Goal: Check status: Check status

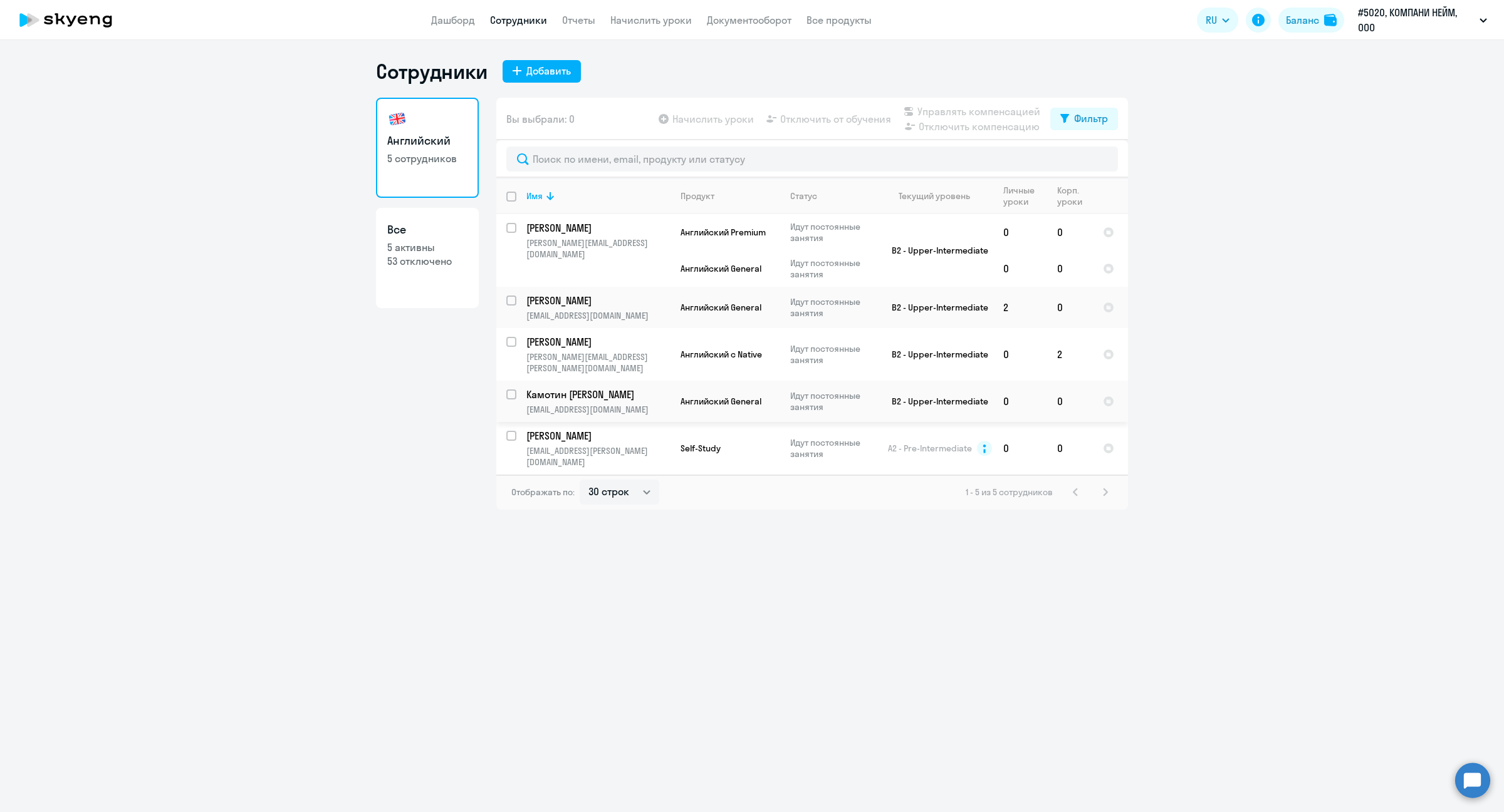
select select "30"
click at [670, 329] on td "Английский с Native" at bounding box center [725, 354] width 110 height 53
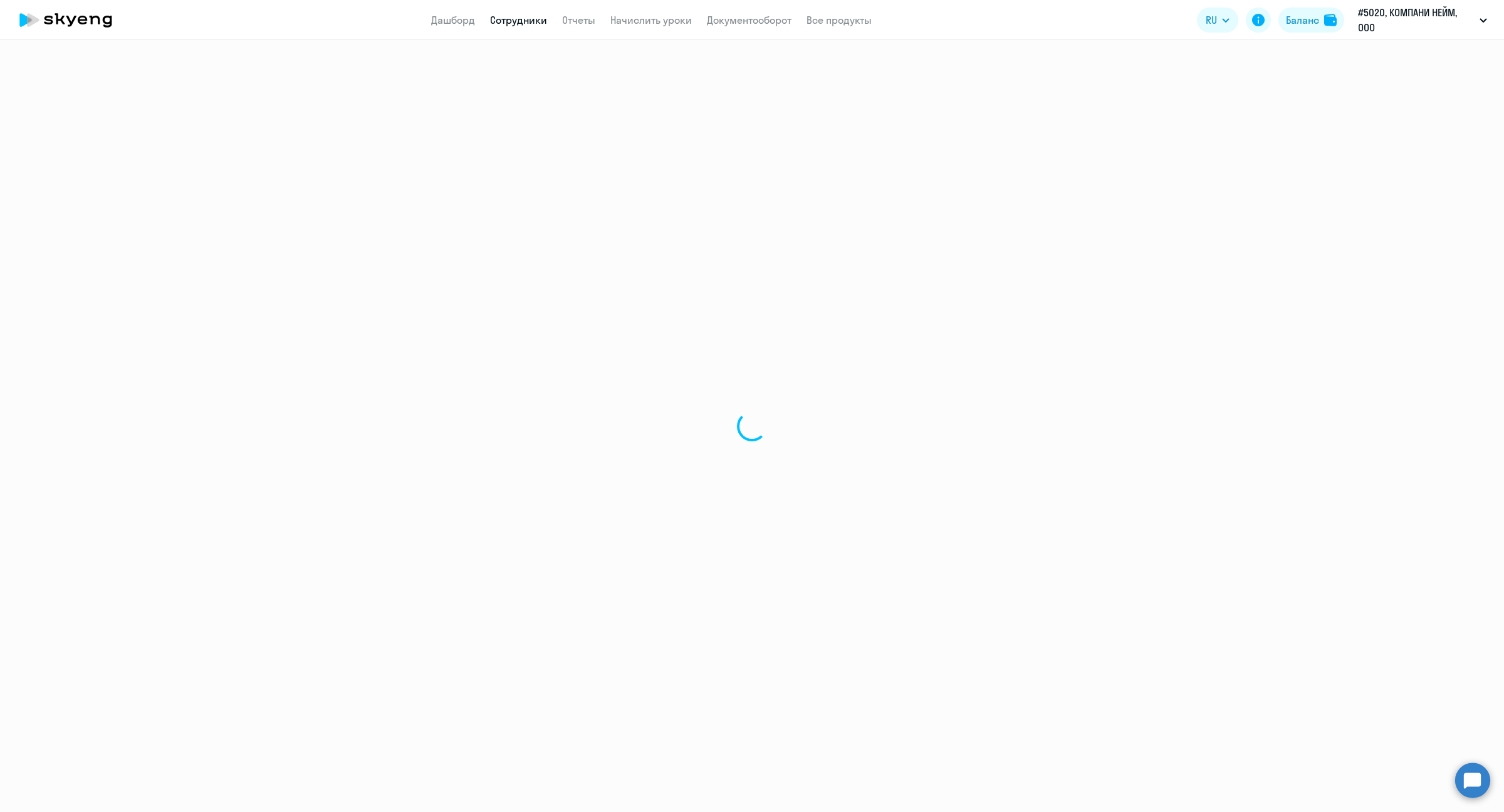
select select "english"
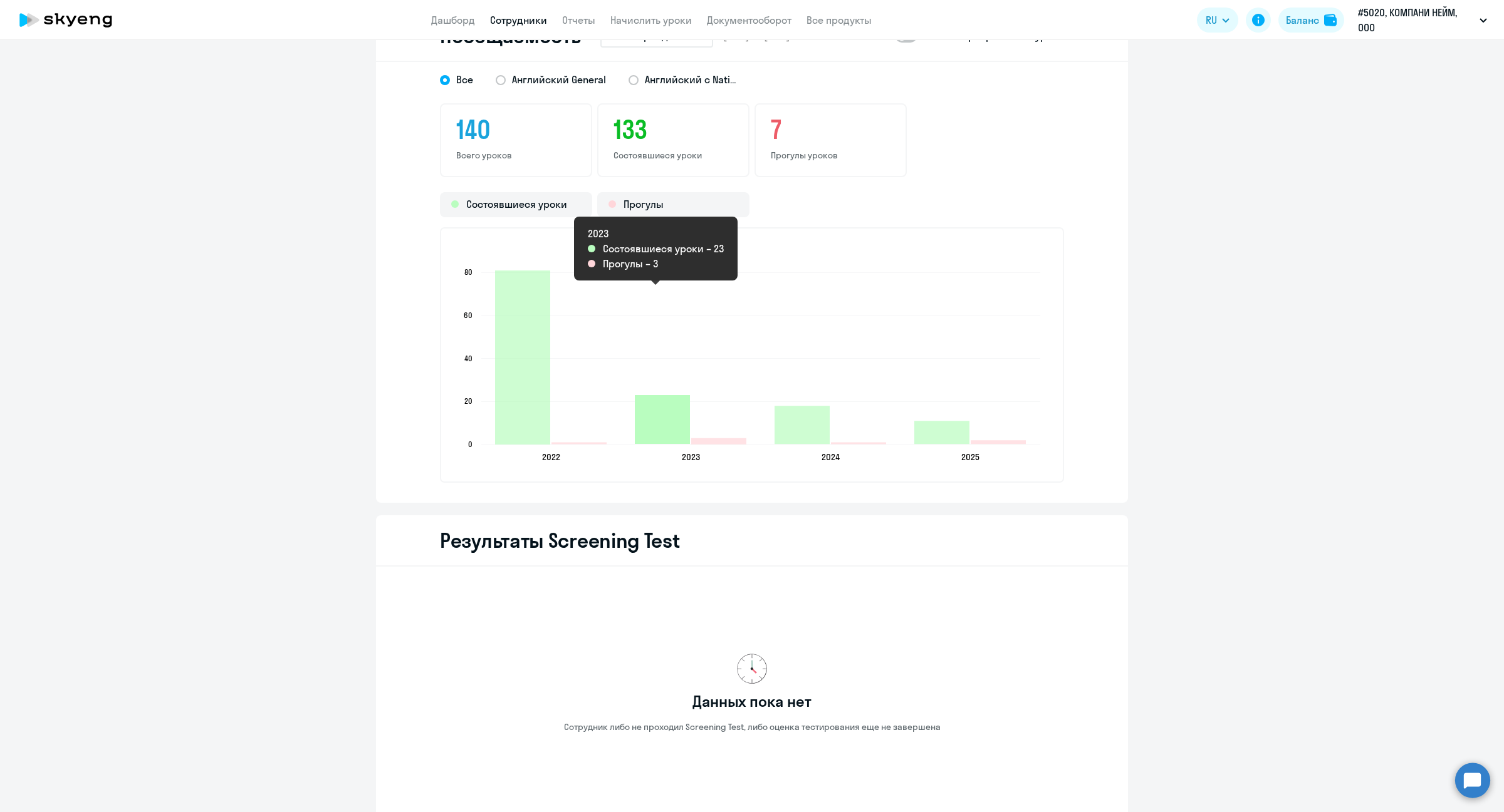
scroll to position [1583, 0]
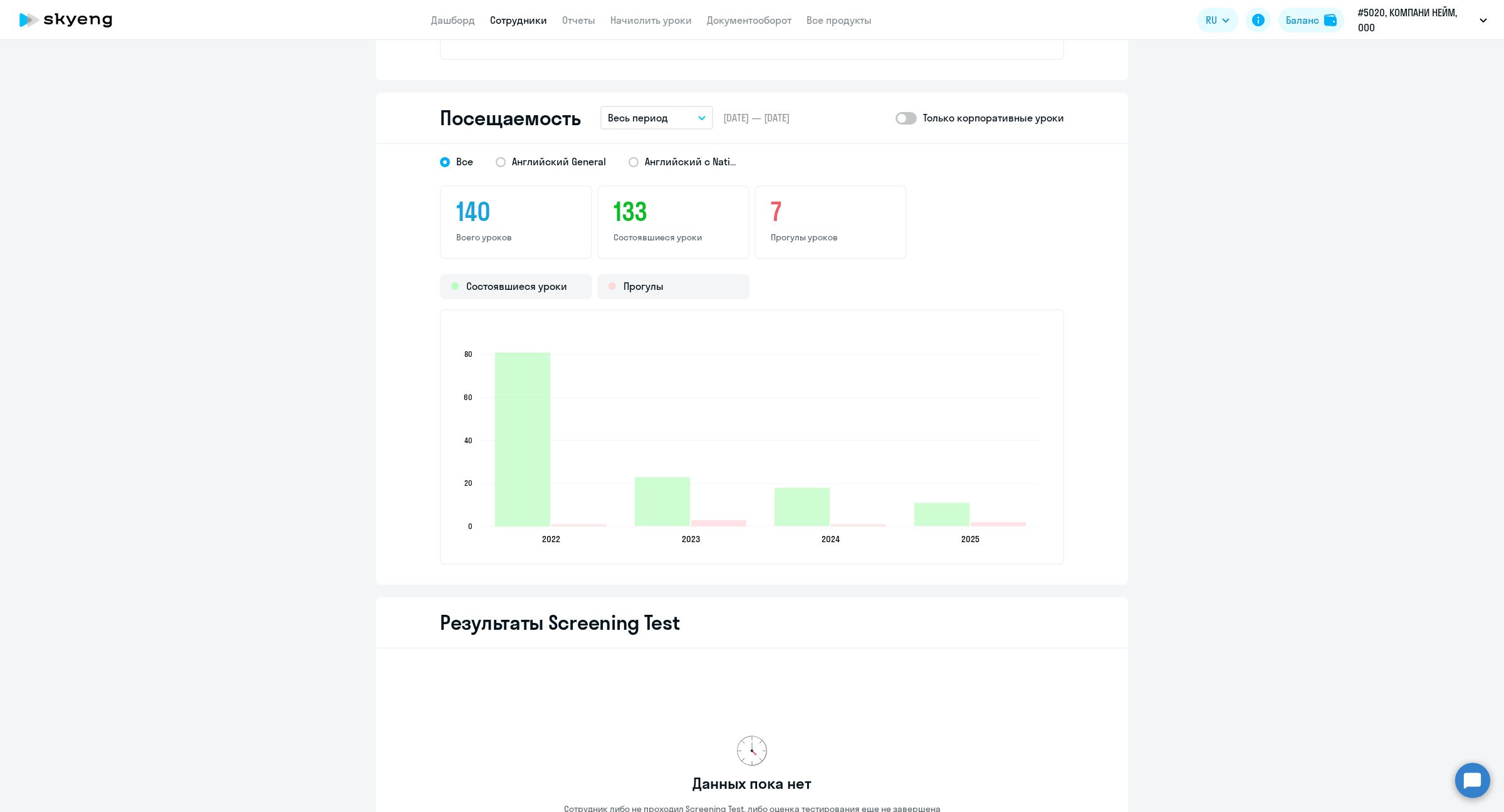
click at [653, 111] on p "Весь период" at bounding box center [638, 118] width 60 height 15
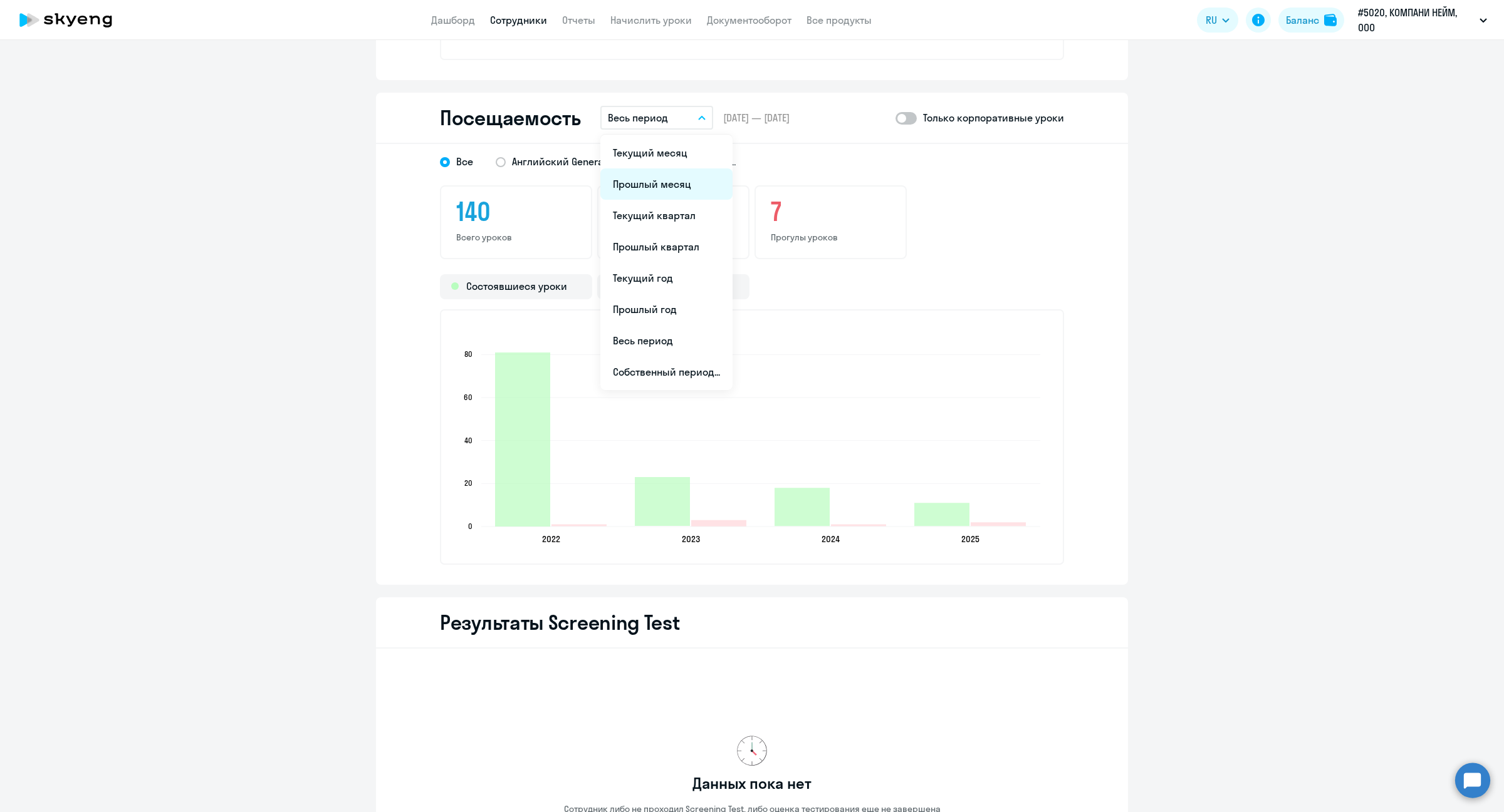
click at [648, 169] on li "Прошлый месяц" at bounding box center [666, 185] width 132 height 32
